Goal: Task Accomplishment & Management: Complete application form

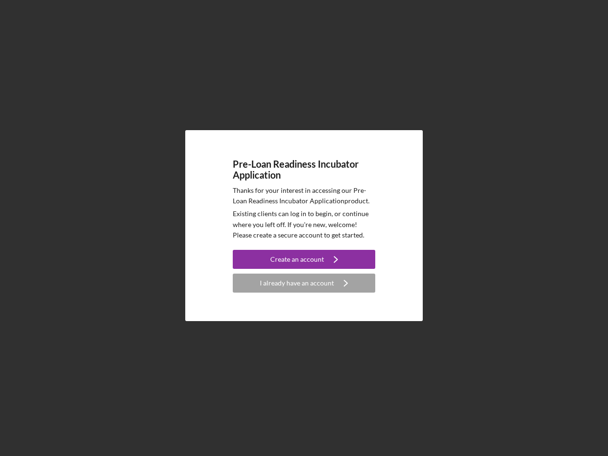
click at [304, 228] on p "Existing clients can log in to begin, or continue where you left off. If you're…" at bounding box center [304, 225] width 143 height 32
click at [304, 259] on div "Create an account" at bounding box center [297, 259] width 54 height 19
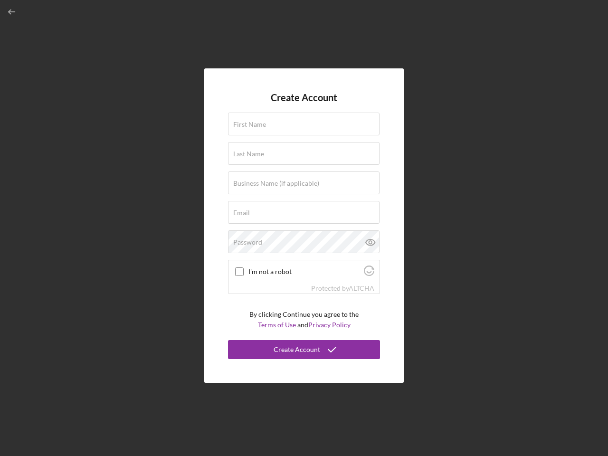
click at [304, 283] on div "Protected by [PERSON_NAME]" at bounding box center [304, 288] width 151 height 10
